Goal: Task Accomplishment & Management: Use online tool/utility

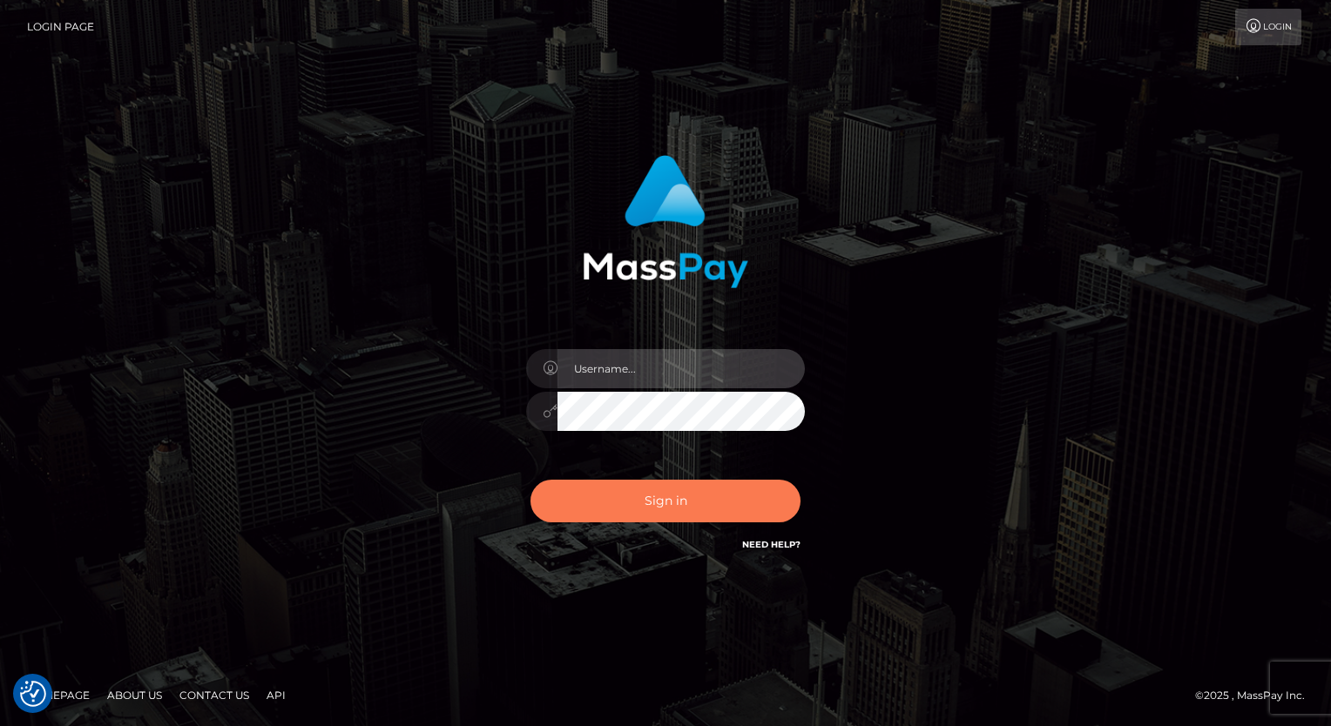
type input "aly.ignite"
click at [723, 497] on button "Sign in" at bounding box center [665, 501] width 270 height 43
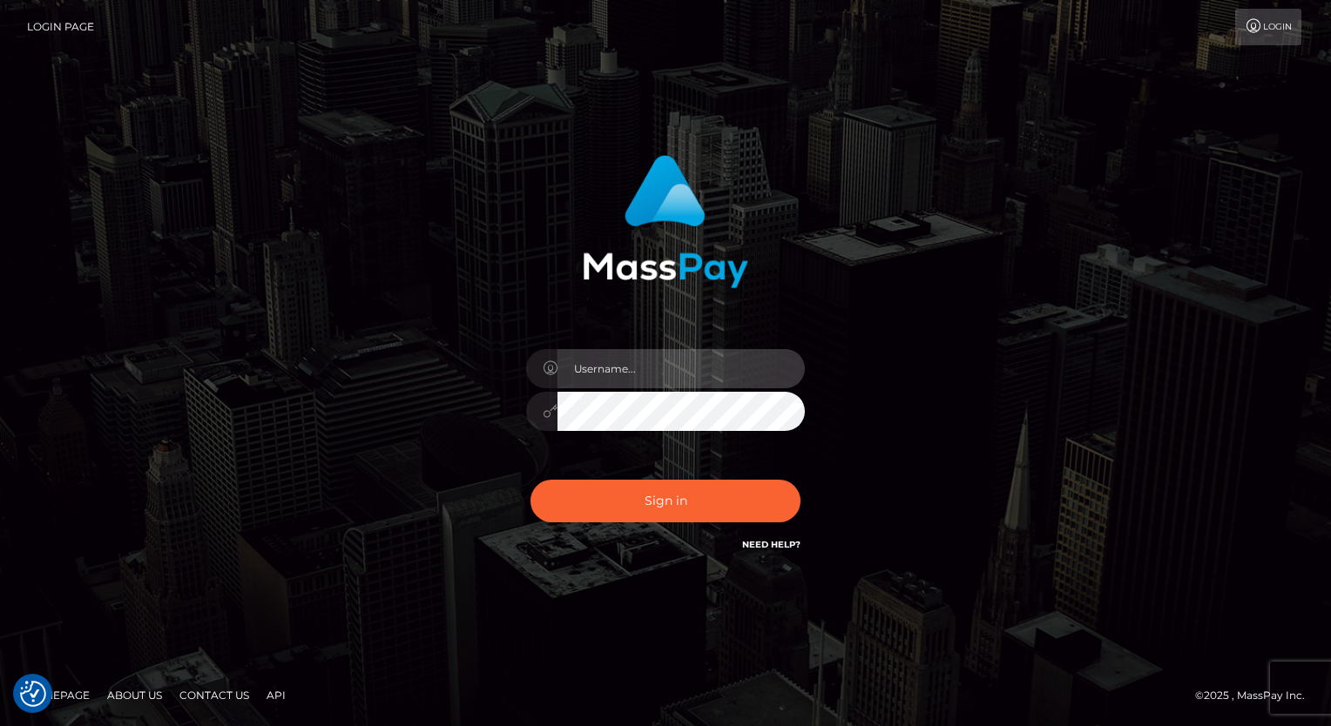
type input "aly.ignite"
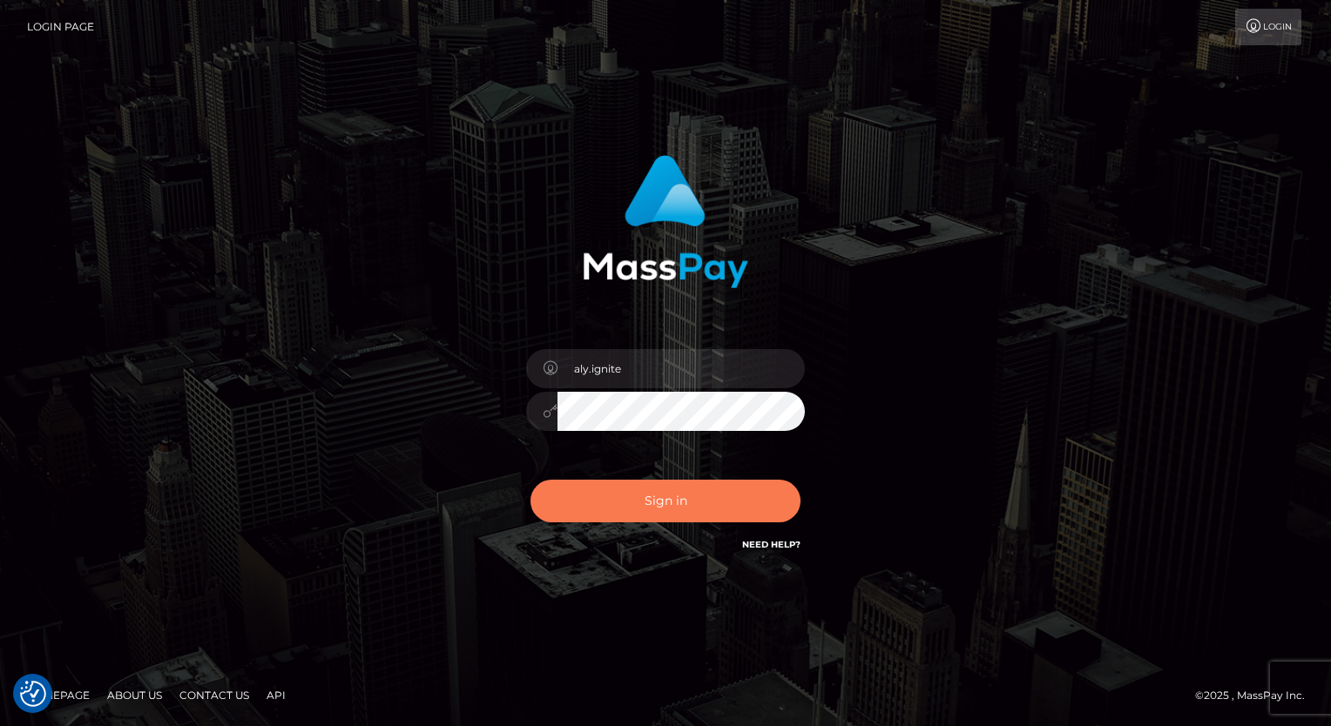
click at [723, 497] on button "Sign in" at bounding box center [665, 501] width 270 height 43
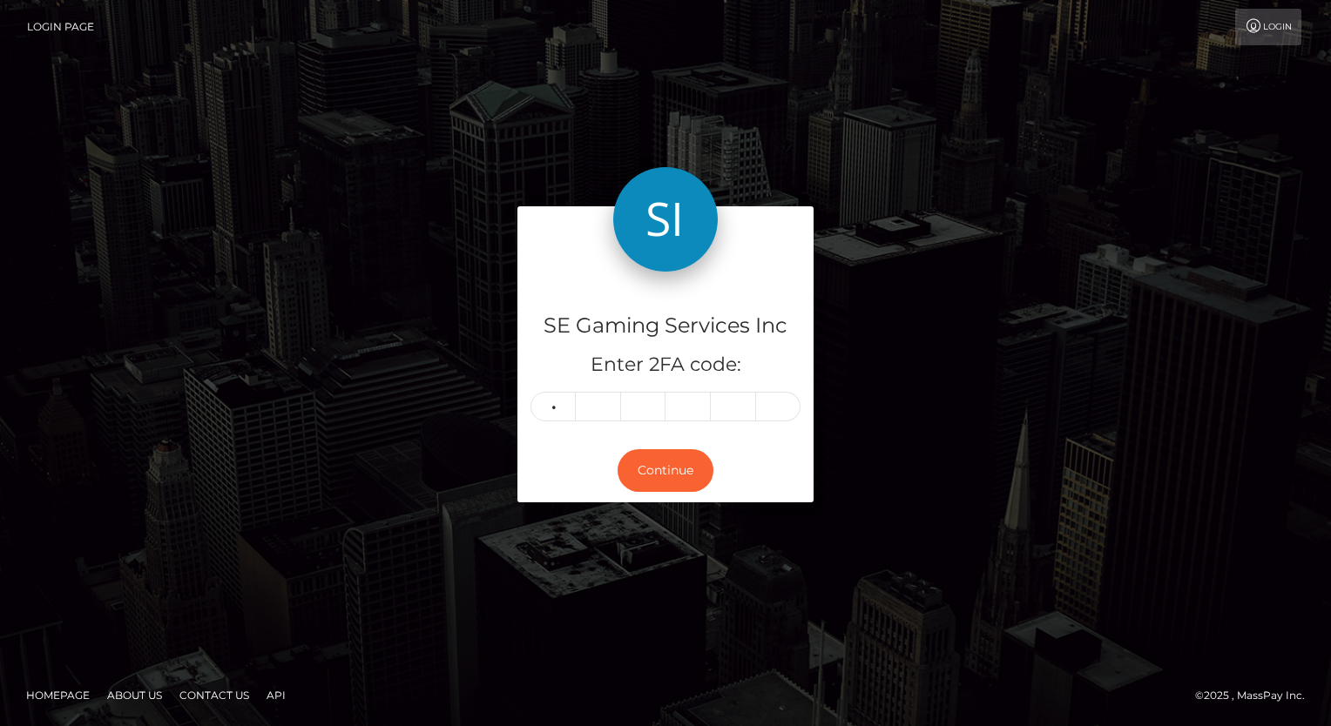
type input "5"
type input "3"
type input "0"
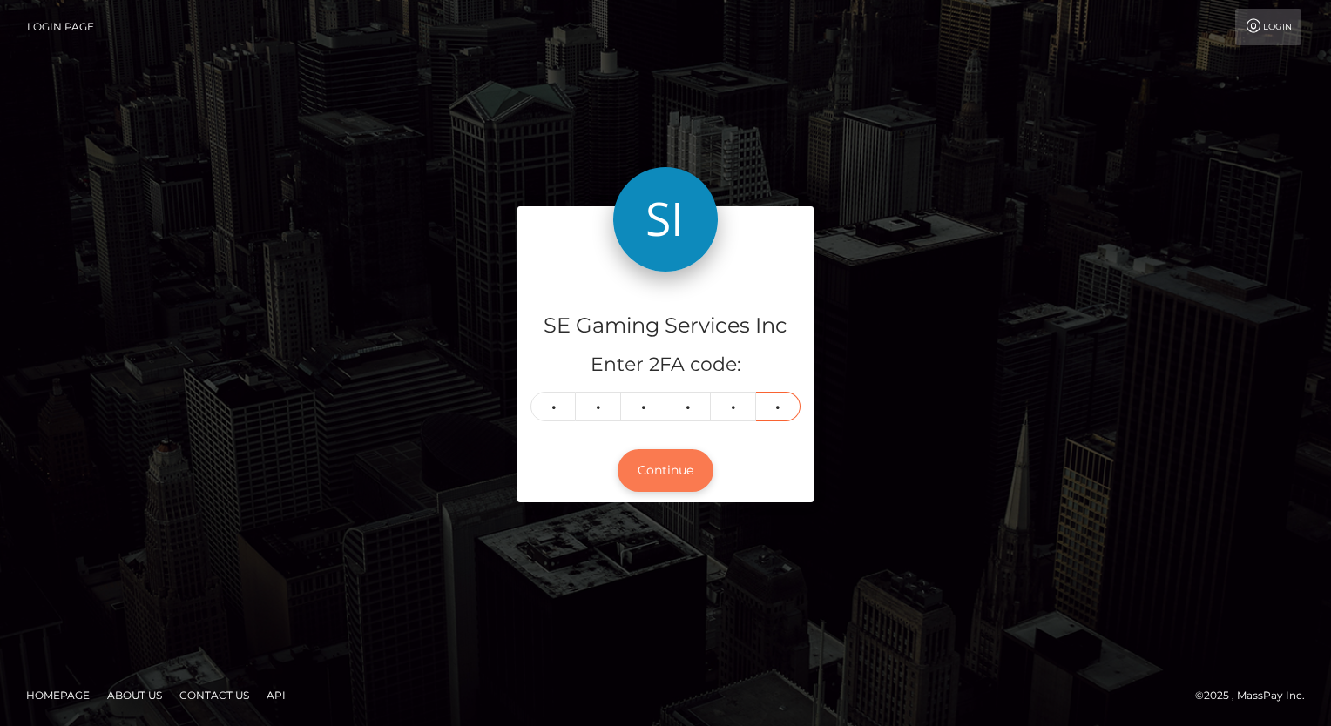
type input "3"
click at [679, 483] on button "Continue" at bounding box center [666, 470] width 96 height 43
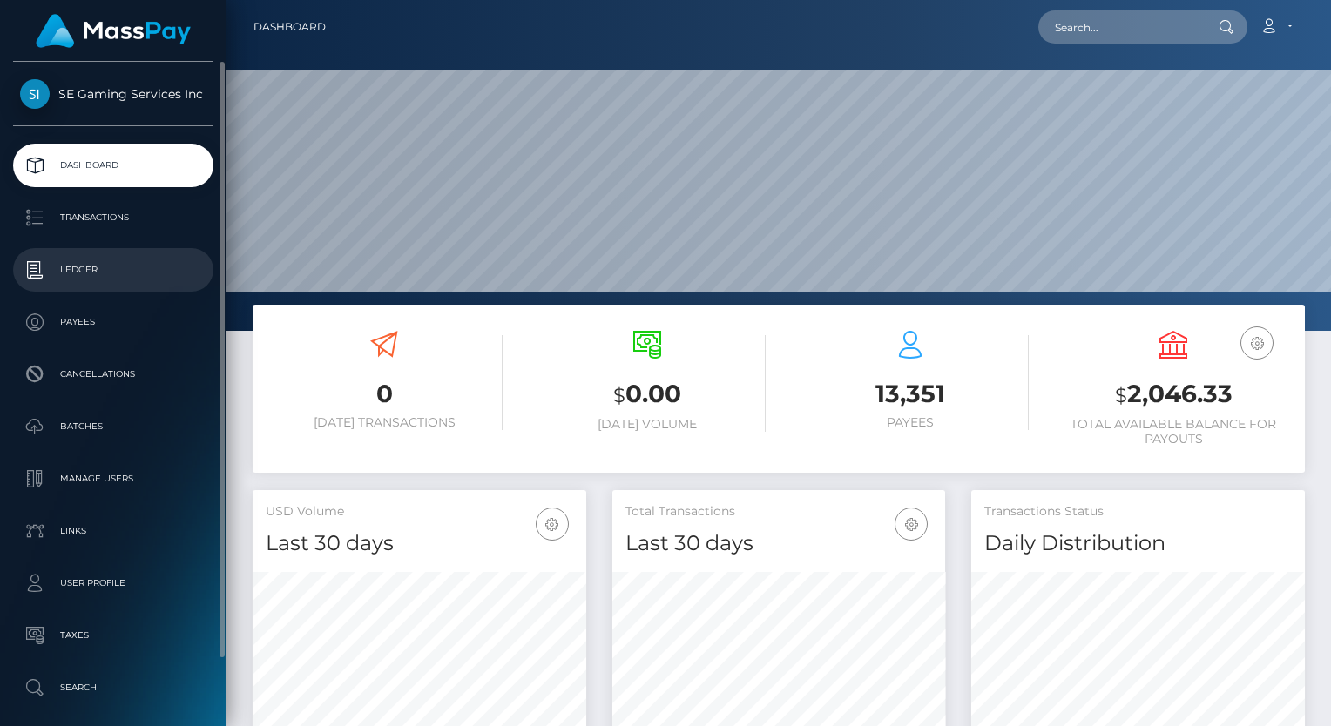
scroll to position [308, 334]
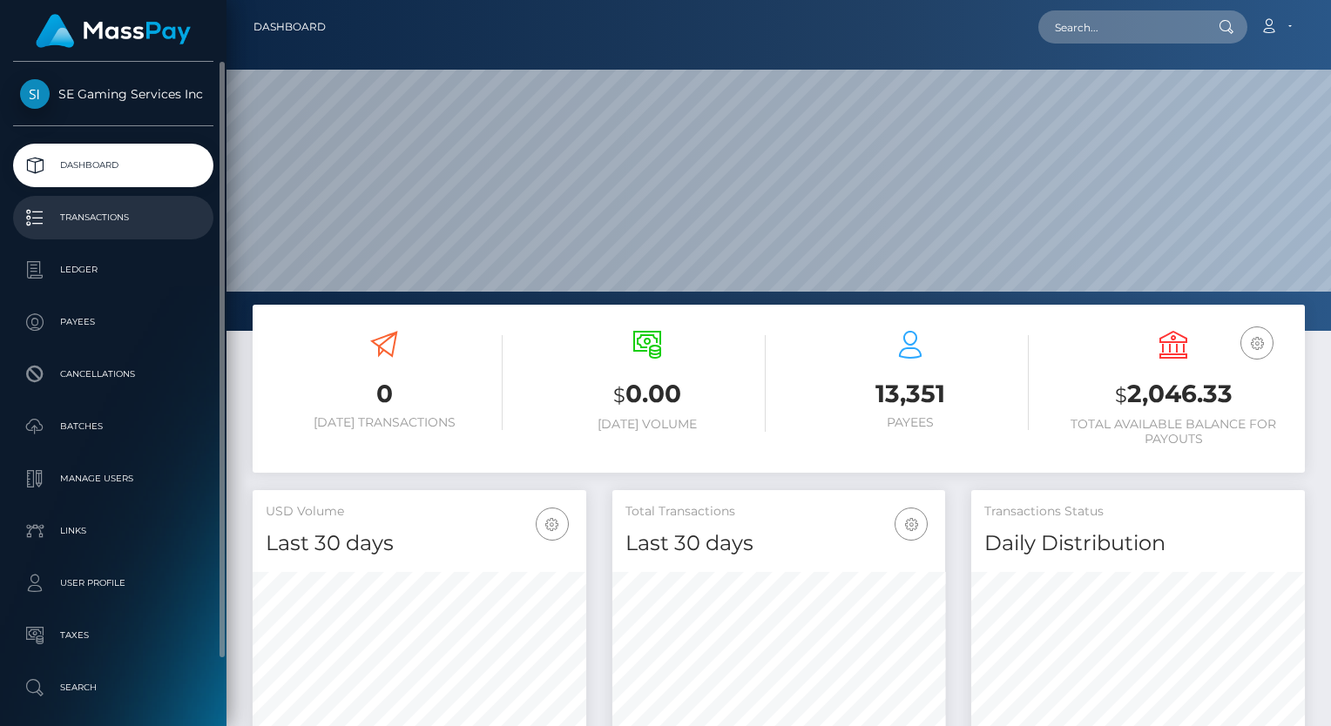
click at [84, 227] on p "Transactions" at bounding box center [113, 218] width 186 height 26
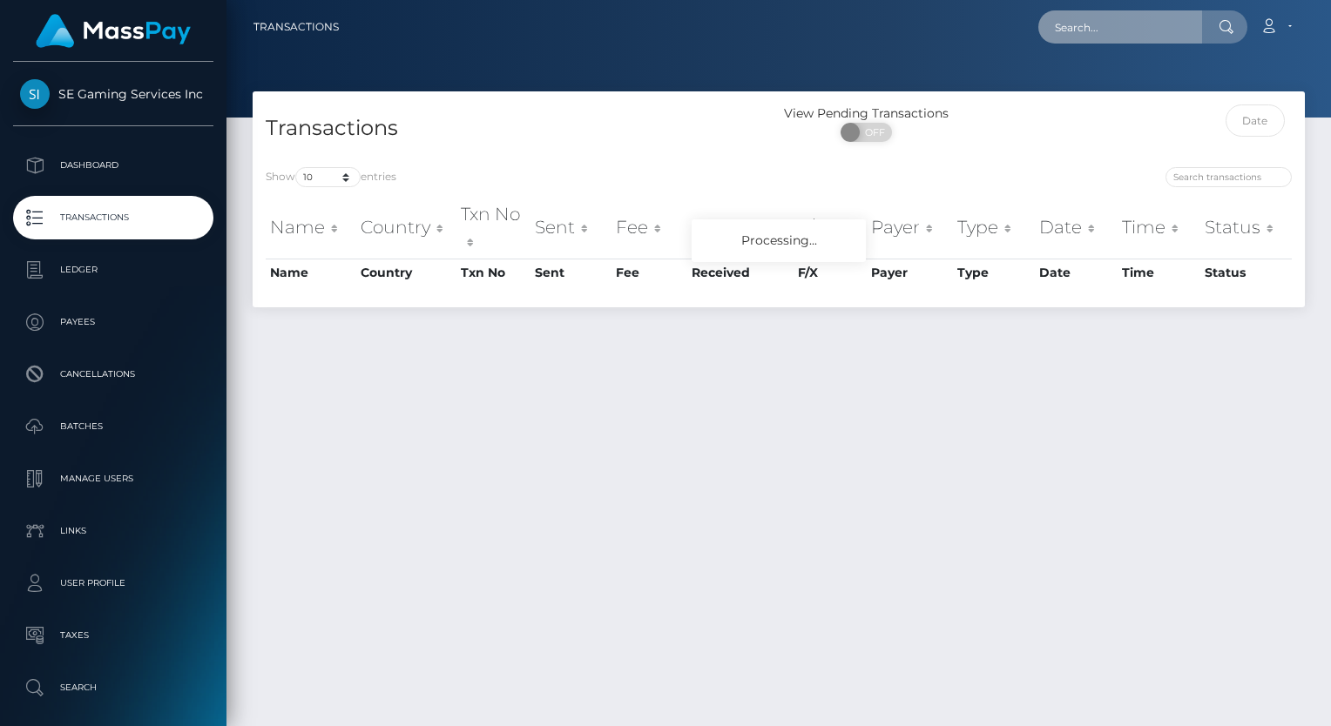
click at [1133, 19] on input "text" at bounding box center [1120, 26] width 164 height 33
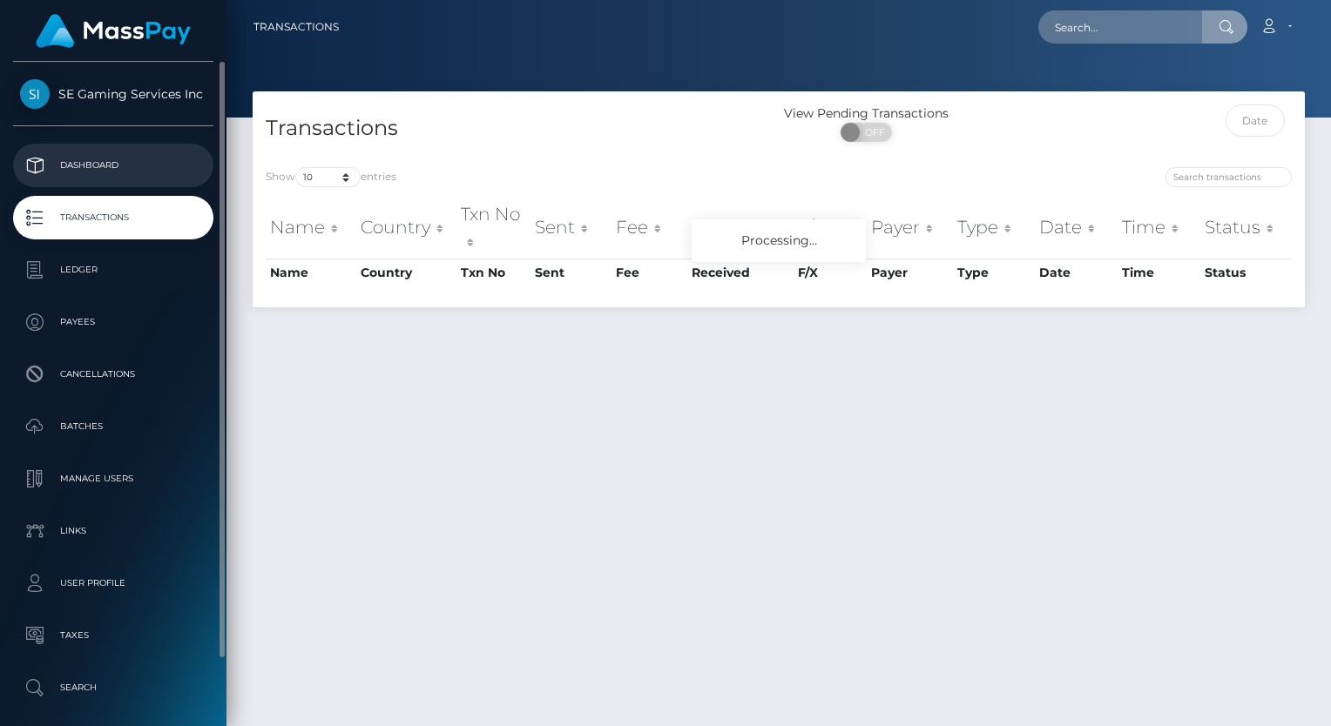
click at [94, 162] on p "Dashboard" at bounding box center [113, 165] width 186 height 26
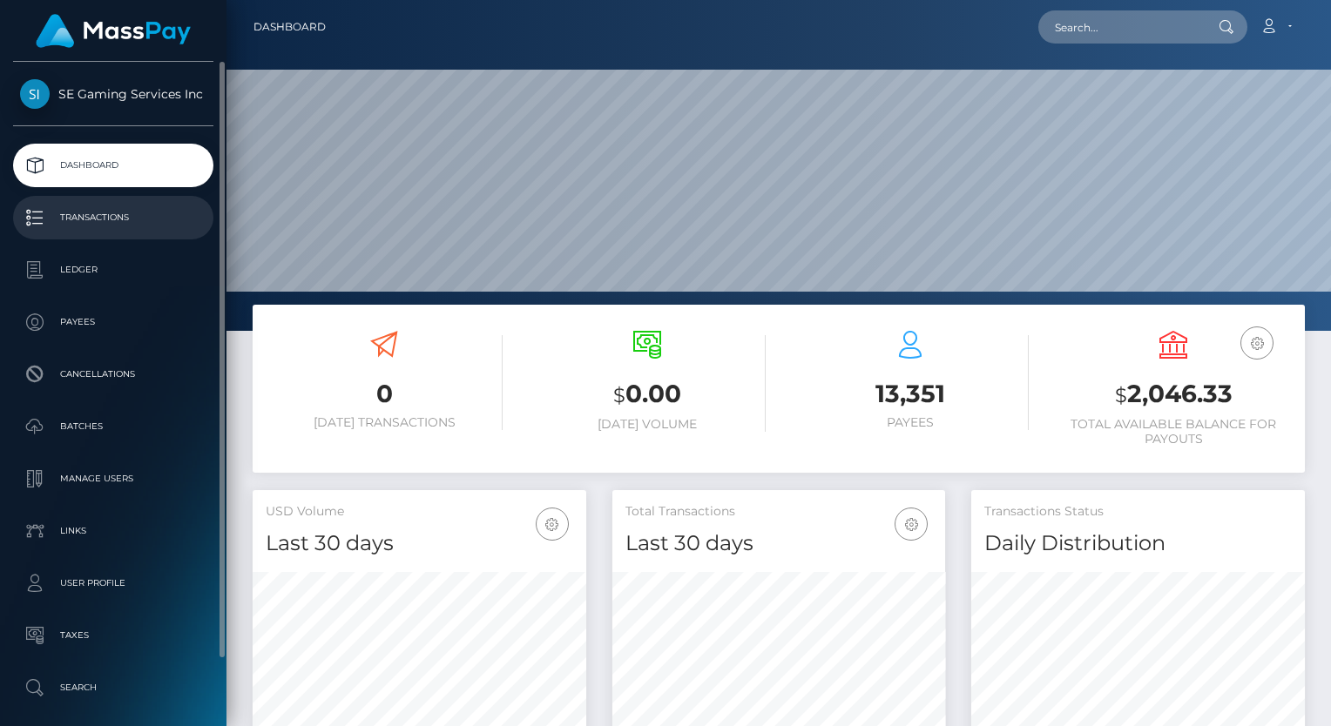
click at [122, 211] on p "Transactions" at bounding box center [113, 218] width 186 height 26
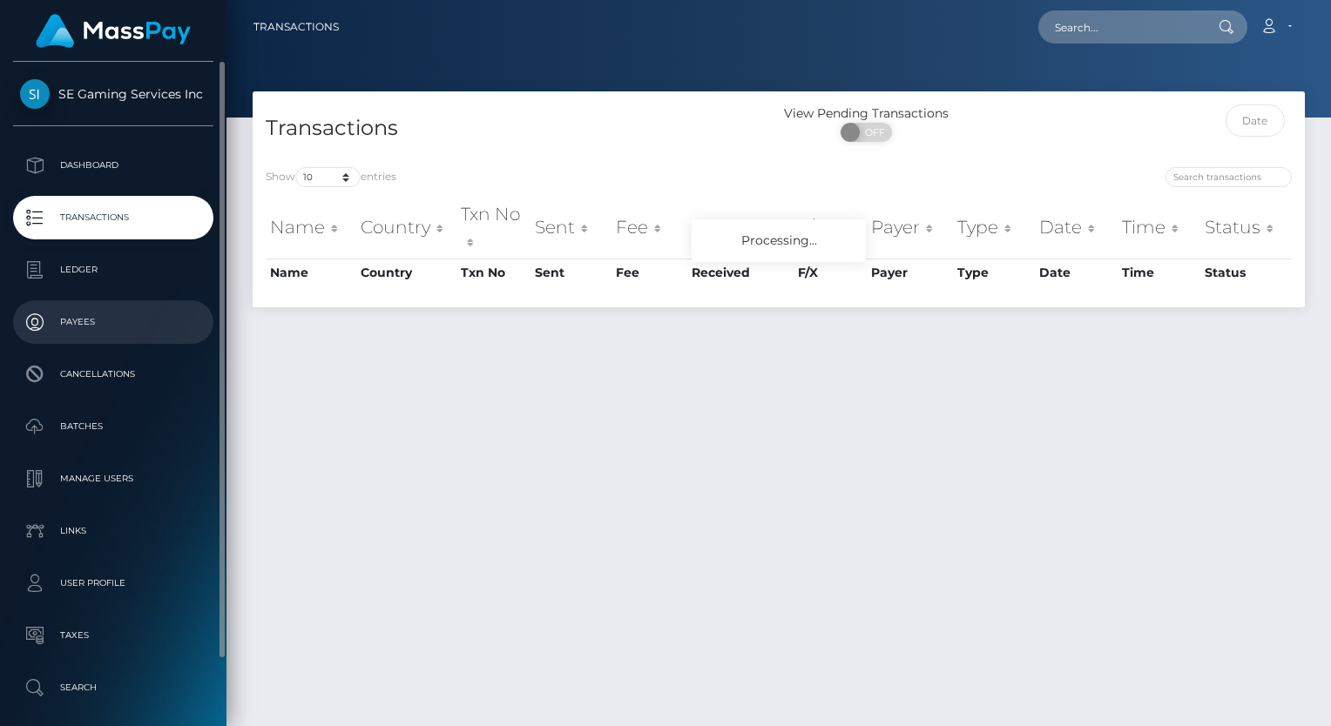
click at [77, 329] on p "Payees" at bounding box center [113, 322] width 186 height 26
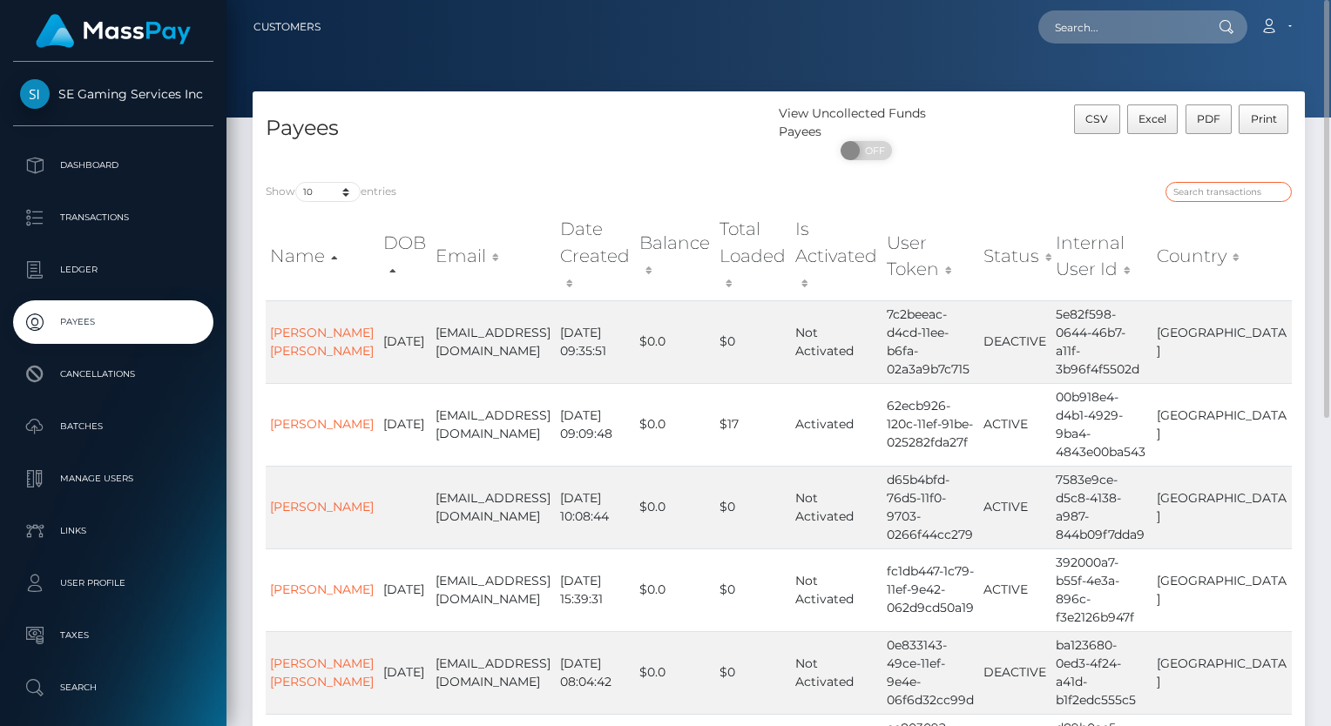
click at [1233, 184] on input "search" at bounding box center [1228, 192] width 126 height 20
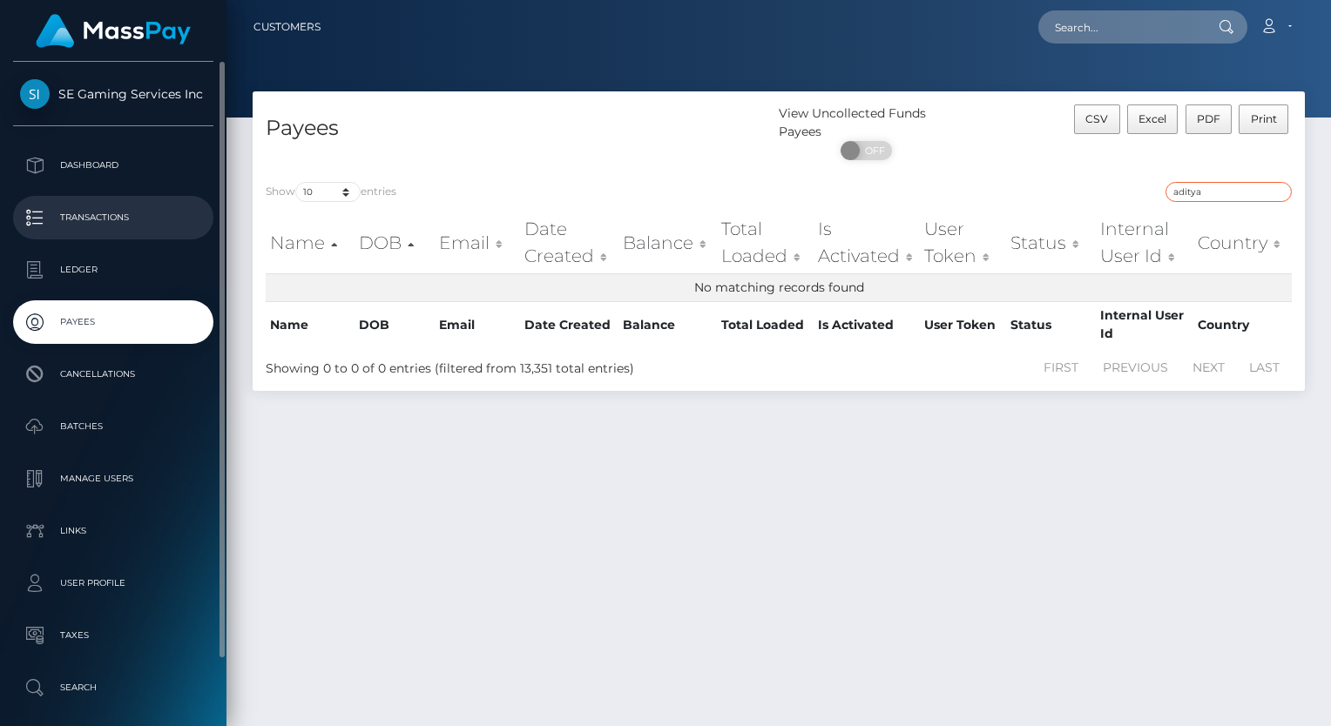
type input "aditya"
click at [108, 224] on p "Transactions" at bounding box center [113, 218] width 186 height 26
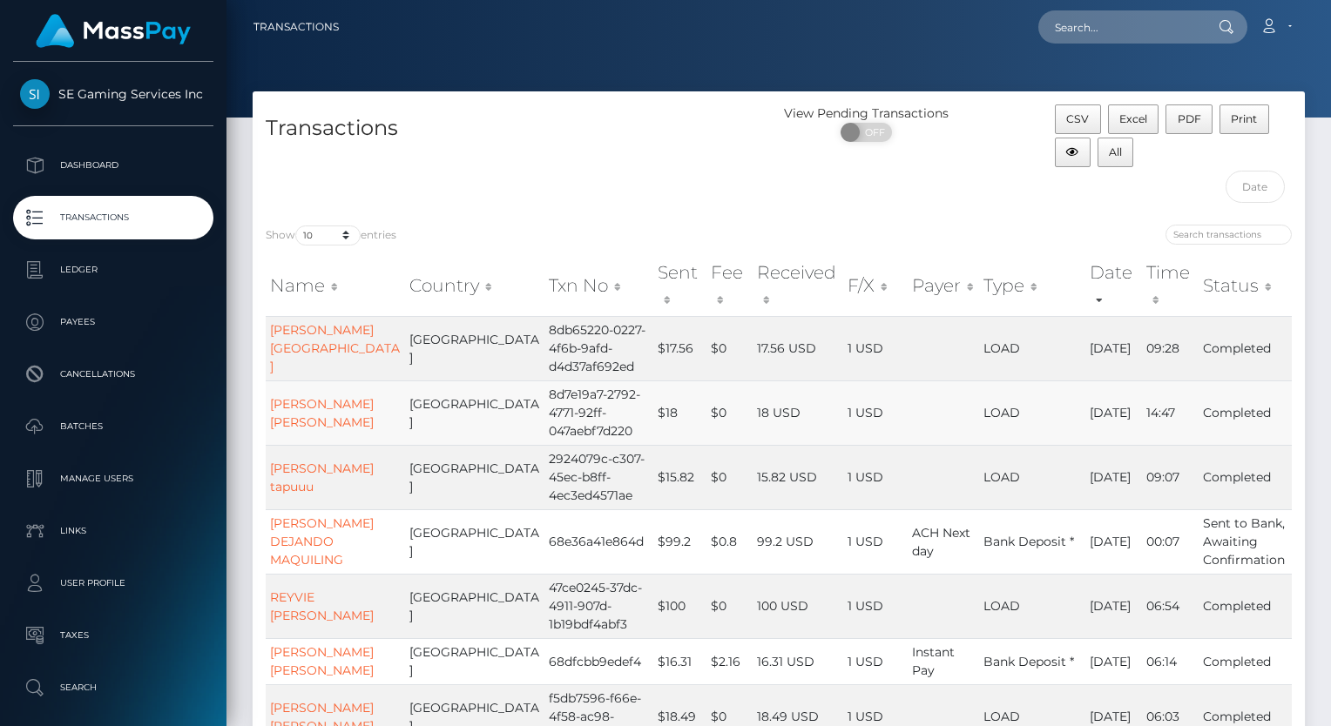
scroll to position [87, 0]
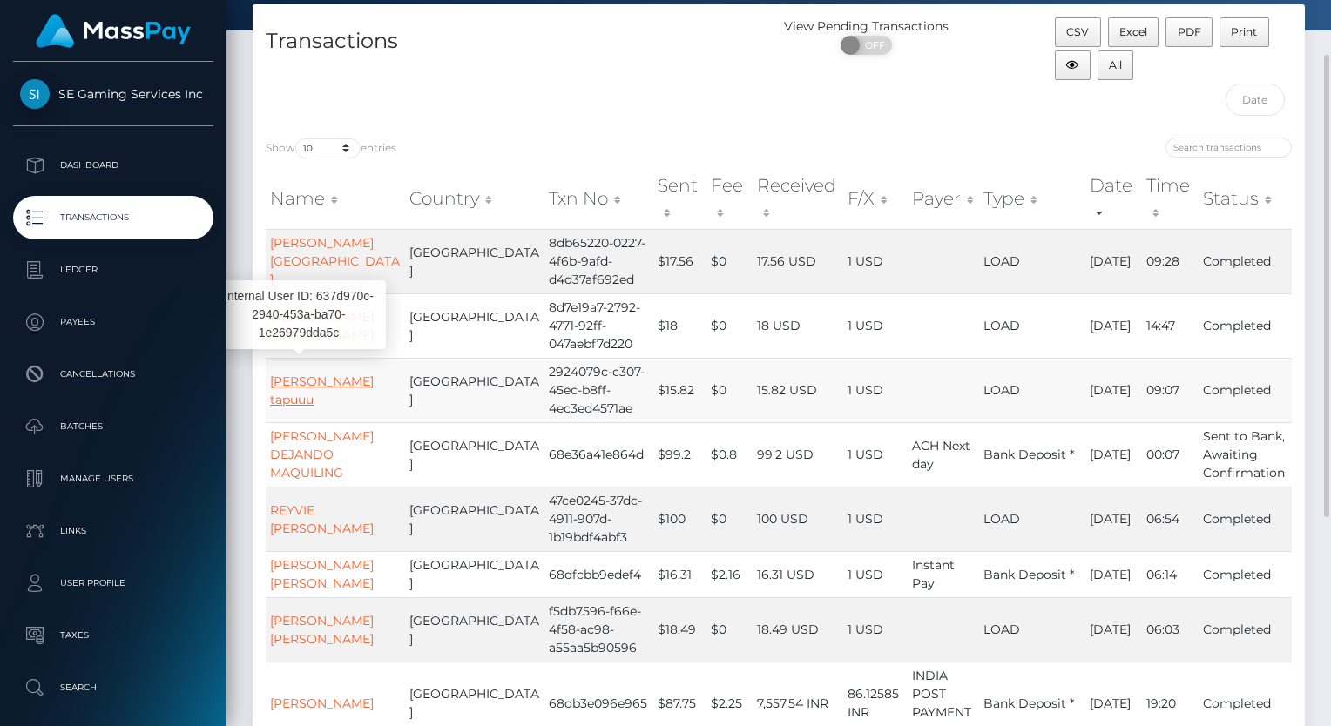
click at [299, 374] on link "ABHINAV ANAND tapuuu" at bounding box center [322, 391] width 104 height 34
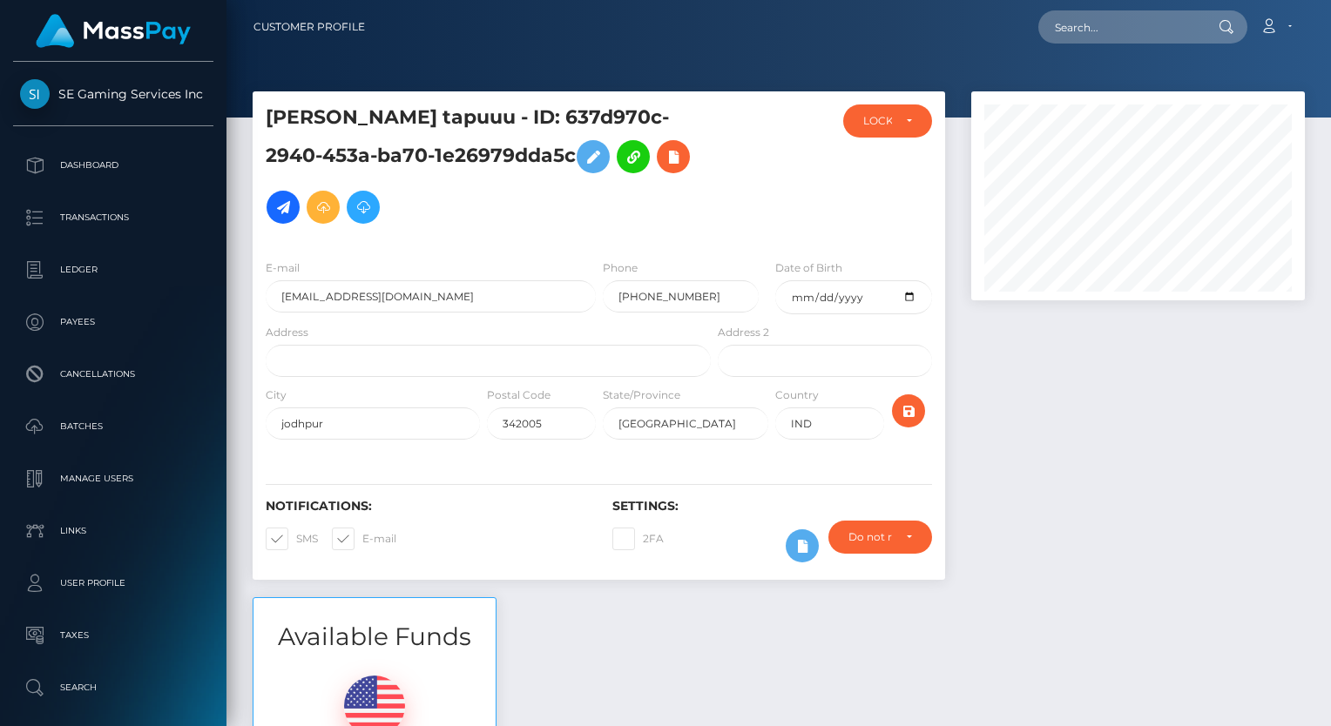
scroll to position [209, 334]
drag, startPoint x: 415, startPoint y: 287, endPoint x: 251, endPoint y: 294, distance: 163.9
click at [251, 294] on div "ABHINAV ANAND tapuuu - ID: 637d970c-2940-453a-ba70-1e26979dda5c LOCKED IND" at bounding box center [599, 344] width 719 height 506
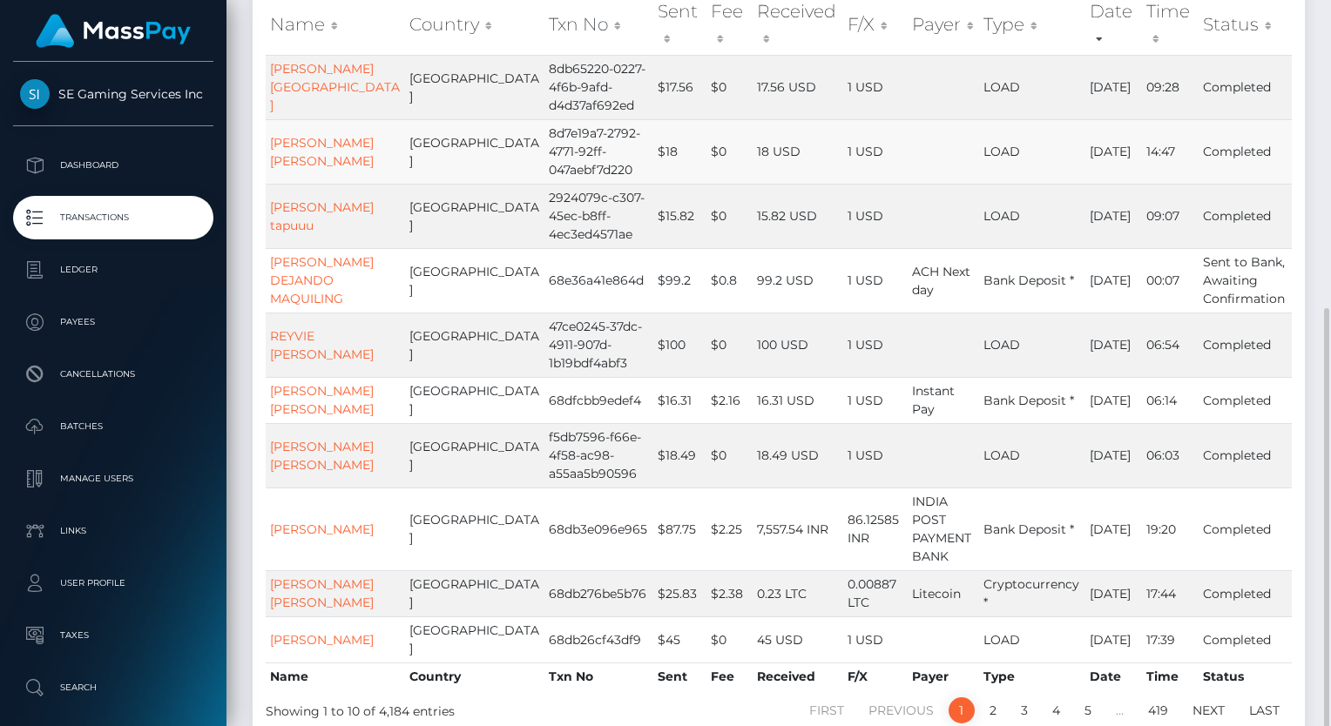
scroll to position [348, 0]
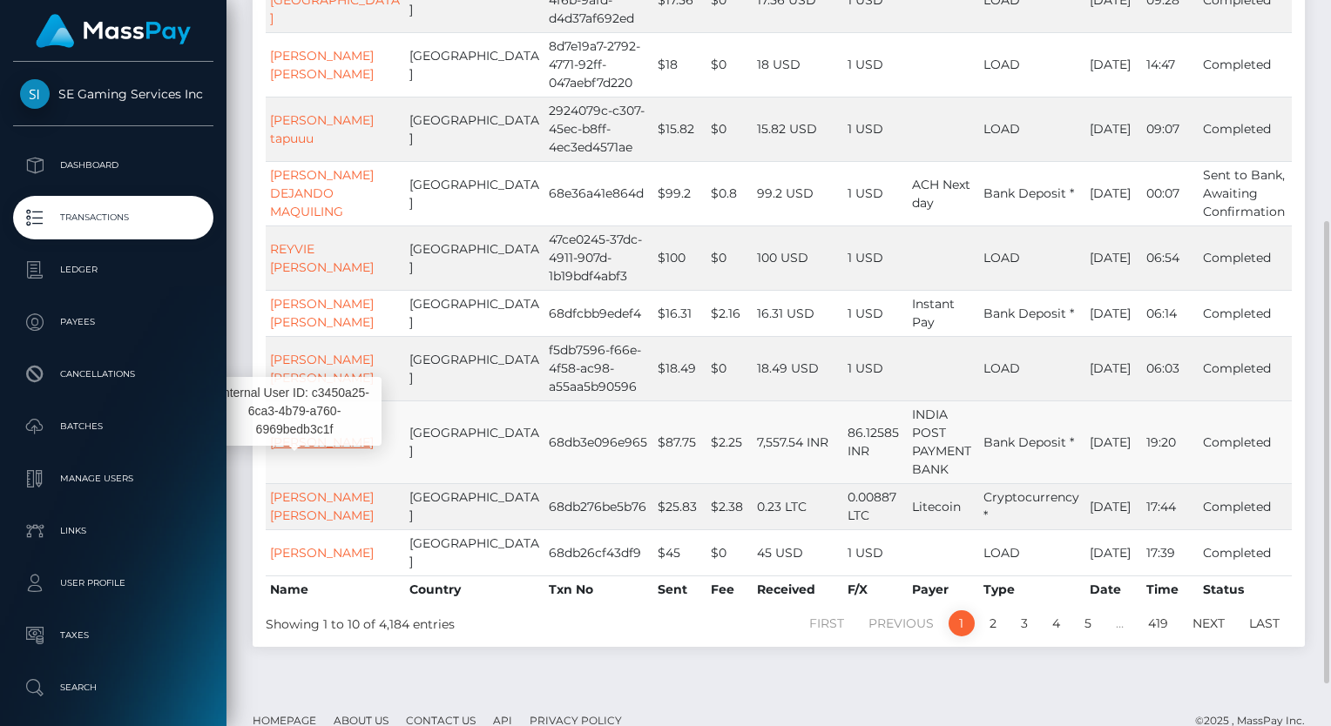
click at [293, 450] on link "[PERSON_NAME]" at bounding box center [322, 443] width 104 height 16
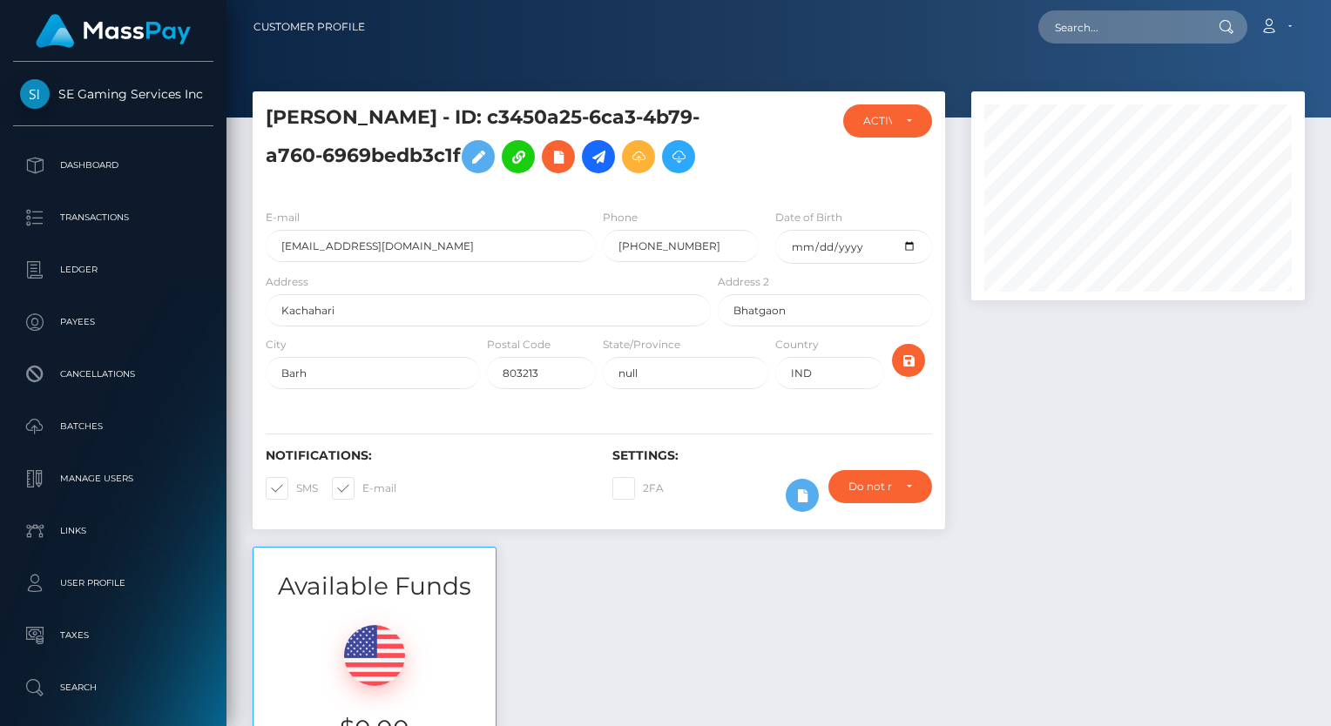
scroll to position [209, 334]
click at [649, 165] on icon at bounding box center [638, 157] width 21 height 22
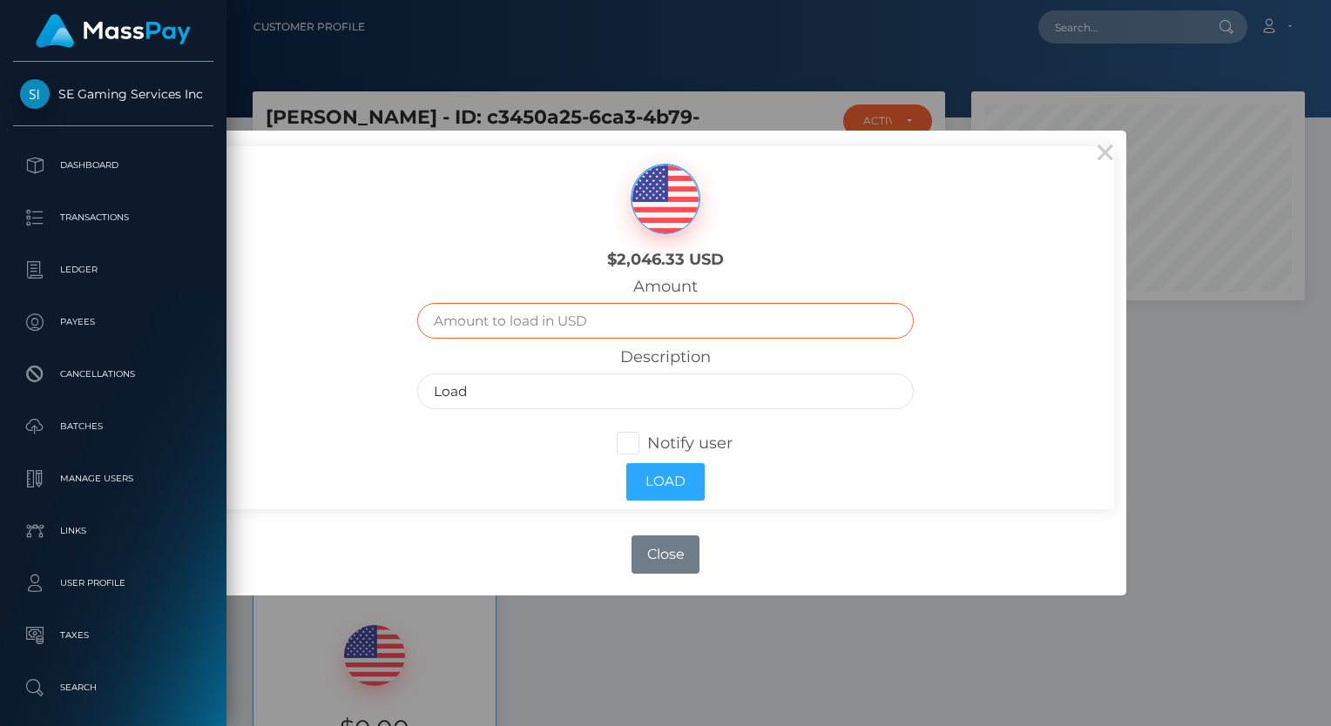
click at [551, 311] on input "text" at bounding box center [665, 321] width 497 height 36
type input "45"
click at [488, 381] on input "Load" at bounding box center [665, 392] width 497 height 36
type input "Load- Mod Stipend"
click at [647, 441] on span at bounding box center [647, 443] width 0 height 19
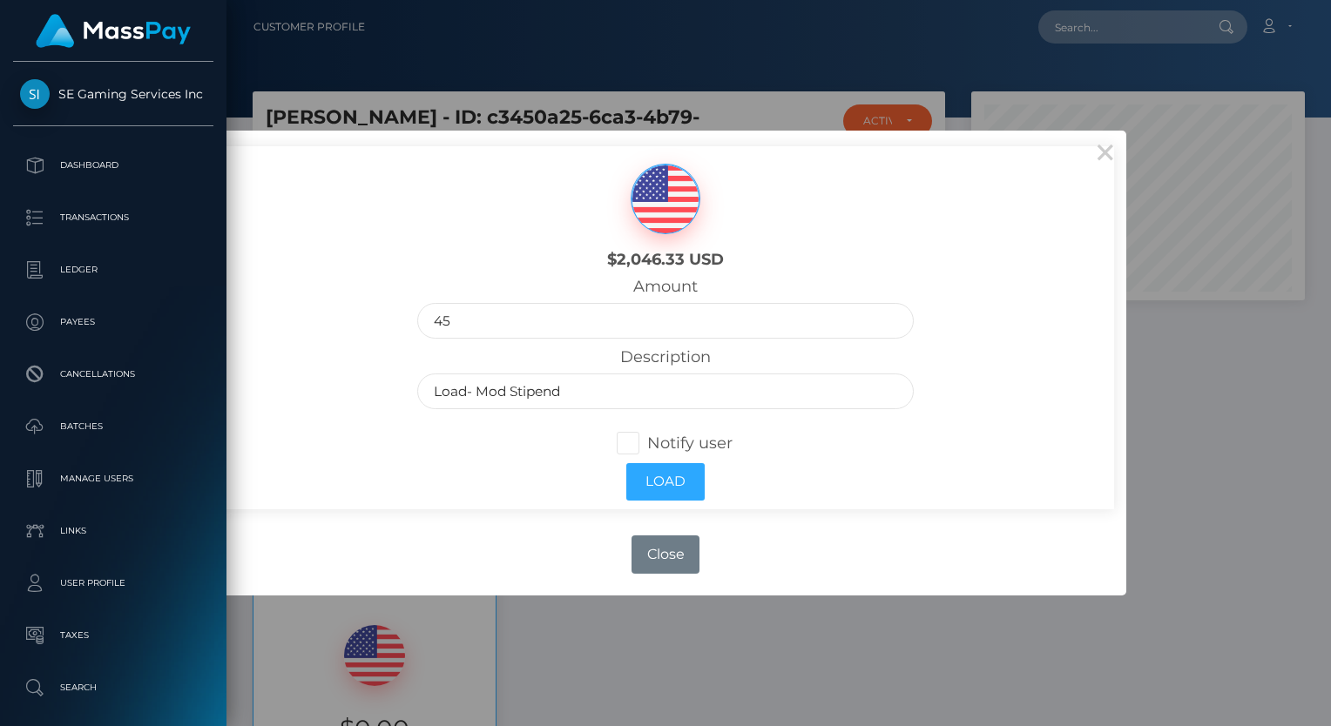
click at [630, 441] on input "Notify user" at bounding box center [635, 440] width 11 height 11
checkbox input "true"
click at [659, 483] on button "Load" at bounding box center [665, 481] width 78 height 37
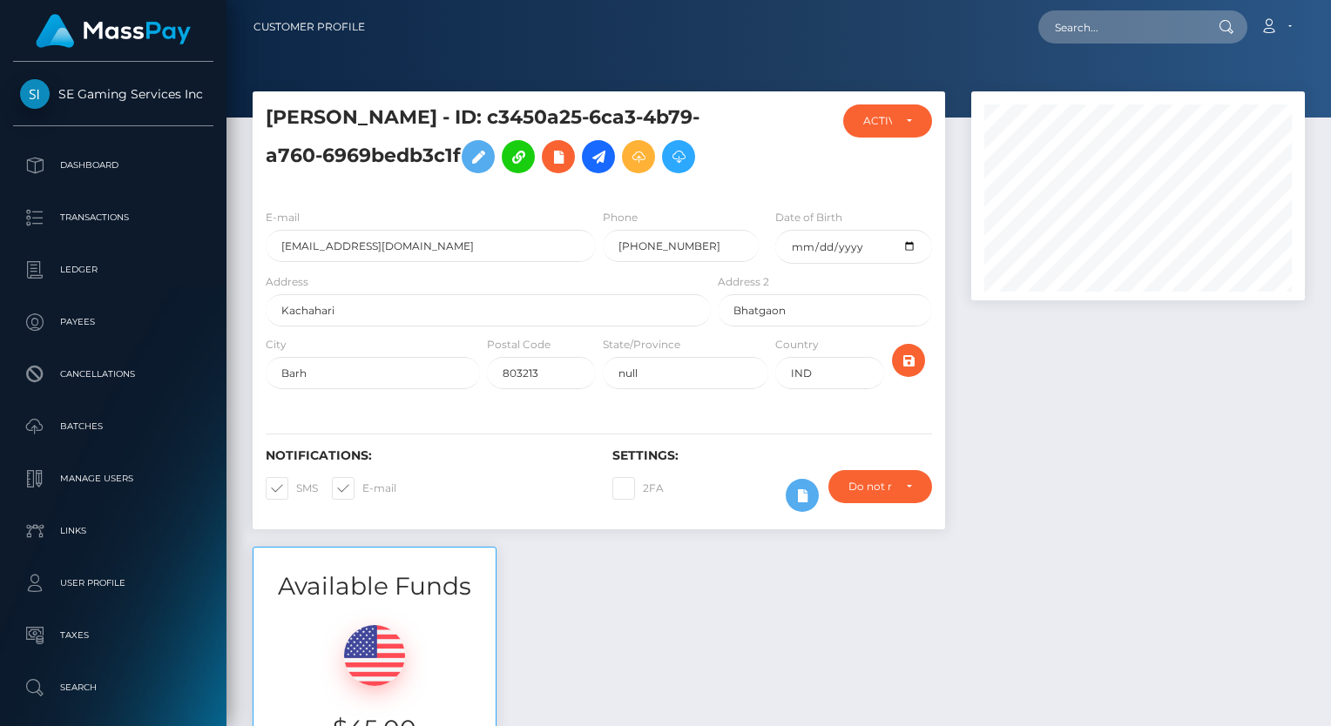
scroll to position [87, 0]
